Goal: Task Accomplishment & Management: Use online tool/utility

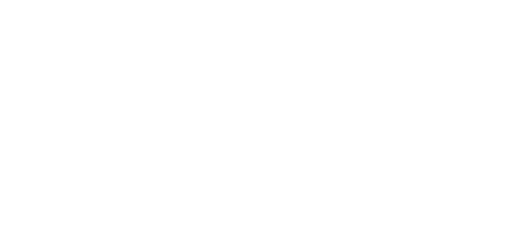
select select "*"
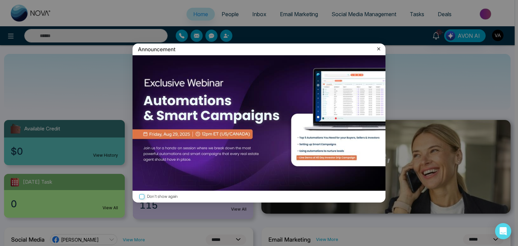
click at [378, 46] on icon at bounding box center [378, 49] width 7 height 7
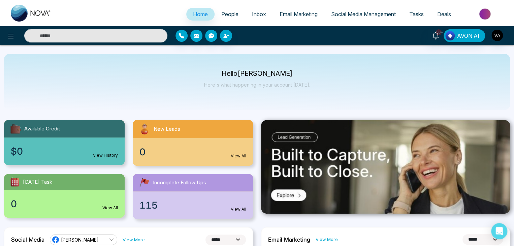
click at [349, 14] on span "Social Media Management" at bounding box center [363, 14] width 65 height 7
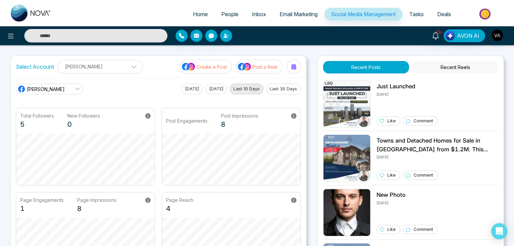
click at [271, 71] on button "Post a Reel" at bounding box center [259, 67] width 47 height 14
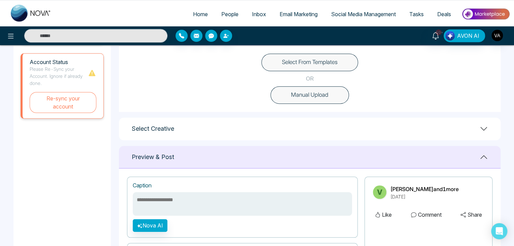
scroll to position [198, 0]
click at [312, 63] on button "Select From Templates" at bounding box center [310, 63] width 97 height 18
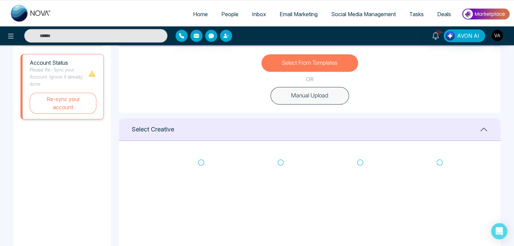
click at [201, 162] on icon at bounding box center [201, 162] width 6 height 7
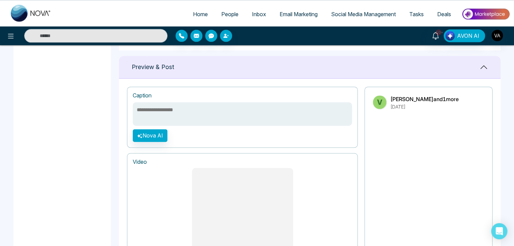
scroll to position [434, 0]
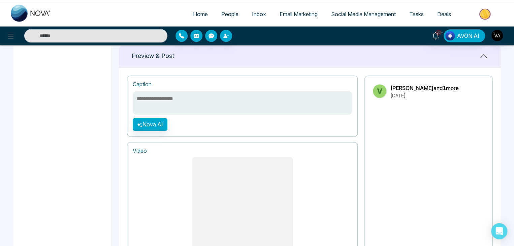
click at [264, 103] on textarea at bounding box center [242, 103] width 219 height 24
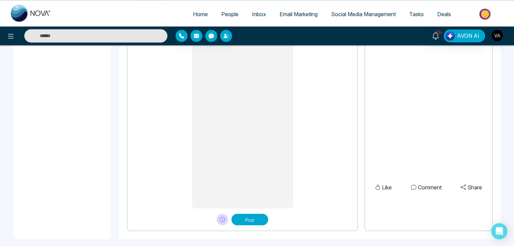
scroll to position [568, 0]
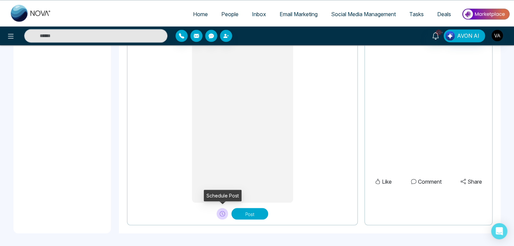
type textarea "**********"
click at [221, 213] on icon at bounding box center [222, 213] width 5 height 5
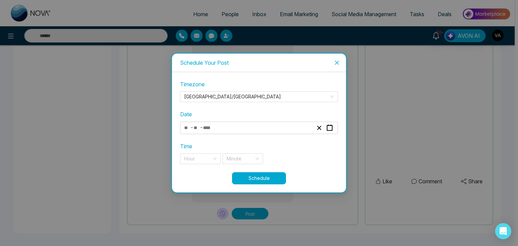
click at [269, 132] on div "- -" at bounding box center [259, 128] width 158 height 12
click at [281, 128] on div "- -" at bounding box center [248, 127] width 131 height 9
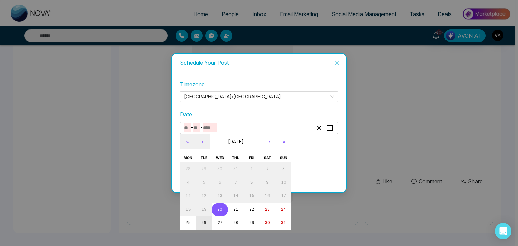
click at [200, 222] on button "26" at bounding box center [204, 222] width 16 height 13
type input "*"
type input "**"
type input "****"
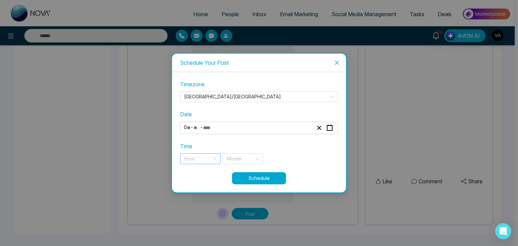
click at [211, 159] on input "search" at bounding box center [198, 159] width 28 height 10
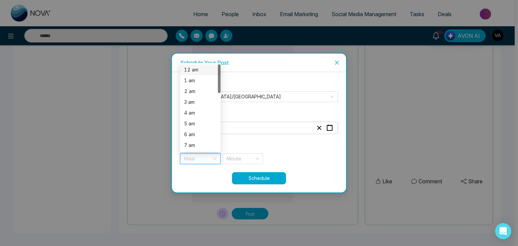
click at [203, 71] on div "12 am" at bounding box center [200, 69] width 32 height 7
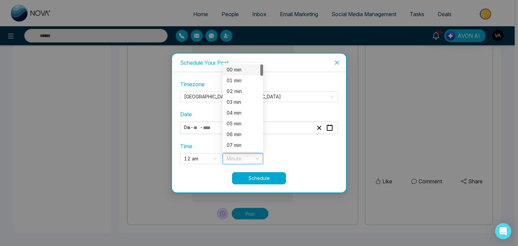
click at [243, 159] on input "search" at bounding box center [240, 159] width 28 height 10
click at [240, 121] on div "05 min" at bounding box center [242, 123] width 32 height 7
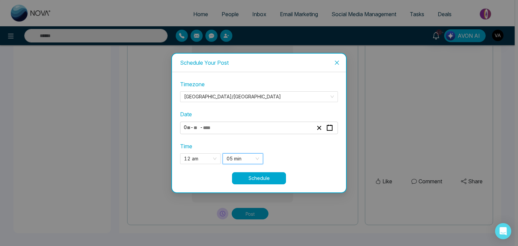
click at [256, 176] on button "Schedule" at bounding box center [259, 178] width 54 height 12
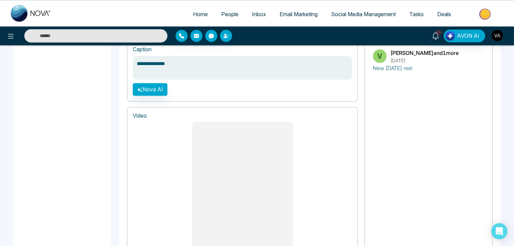
scroll to position [468, 0]
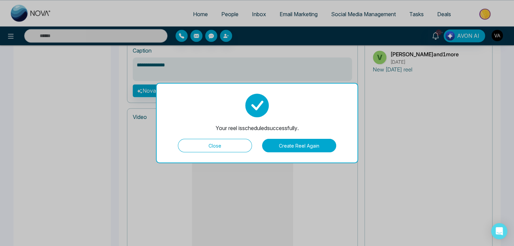
click at [233, 144] on button "Close" at bounding box center [215, 145] width 74 height 13
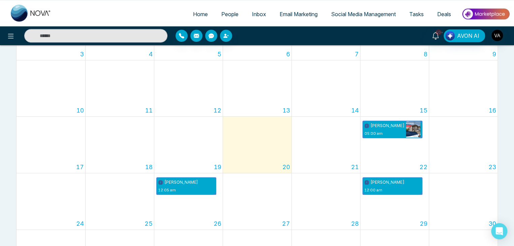
scroll to position [167, 0]
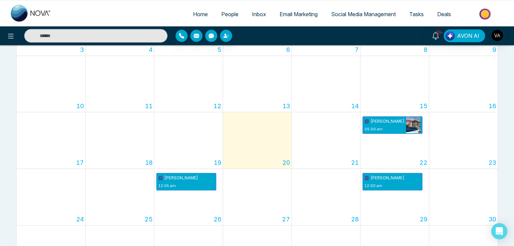
click at [420, 15] on span "Tasks" at bounding box center [417, 14] width 14 height 7
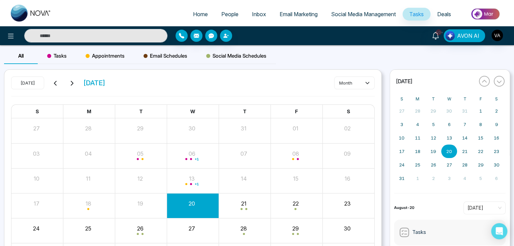
scroll to position [53, 0]
